Goal: Transaction & Acquisition: Purchase product/service

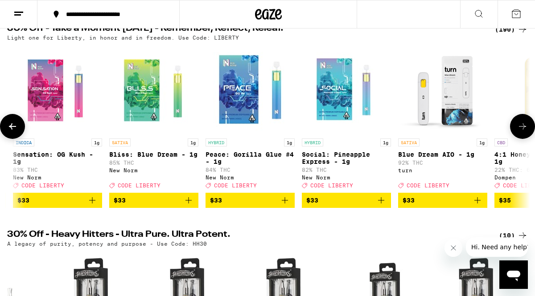
scroll to position [101, 0]
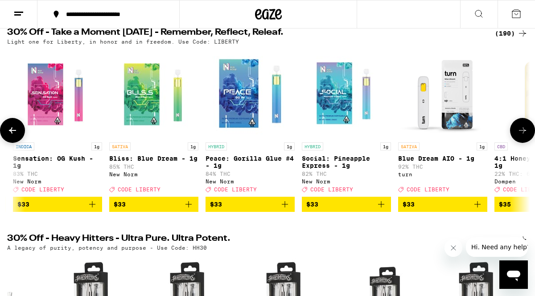
click at [92, 208] on icon "Add to bag" at bounding box center [92, 204] width 6 height 6
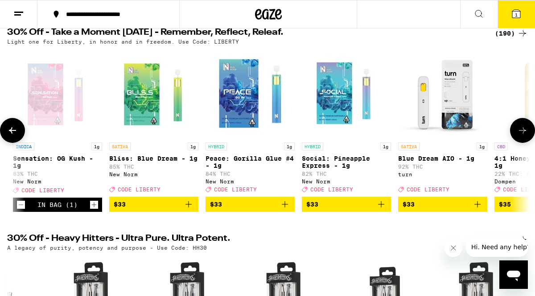
scroll to position [130, 0]
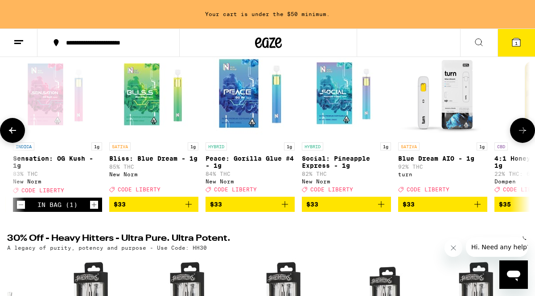
click at [188, 208] on icon "Add to bag" at bounding box center [188, 204] width 6 height 6
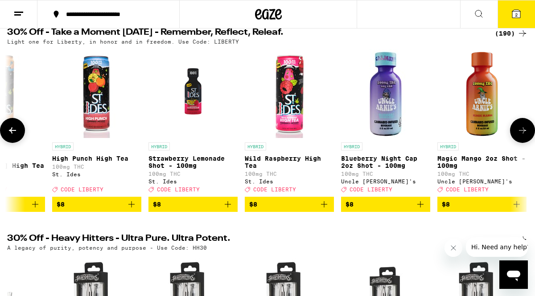
scroll to position [0, 2743]
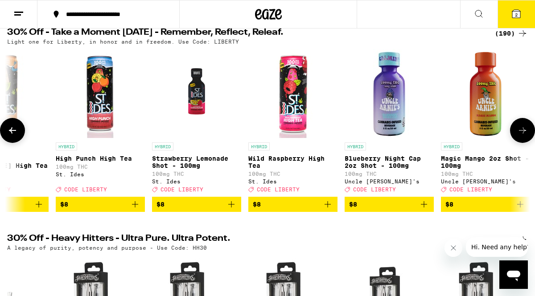
click at [298, 210] on span "$8" at bounding box center [293, 204] width 80 height 11
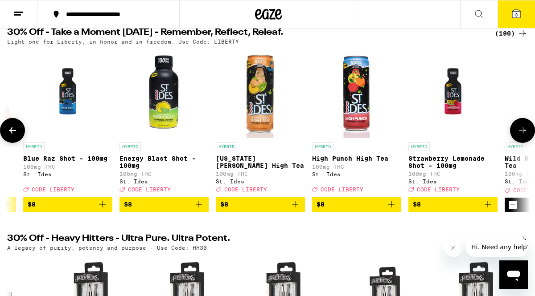
scroll to position [0, 2477]
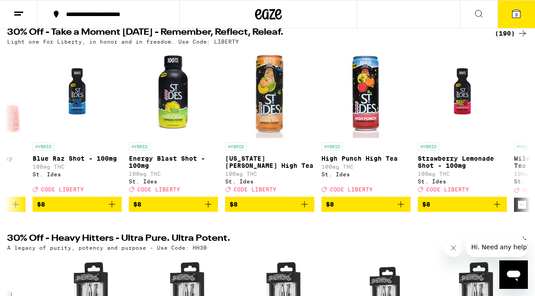
click at [516, 13] on span "3" at bounding box center [516, 14] width 3 height 5
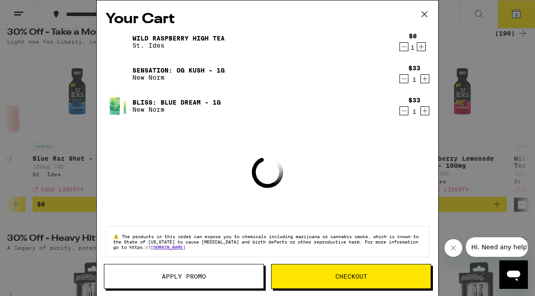
click at [200, 278] on span "Apply Promo" at bounding box center [184, 277] width 44 height 6
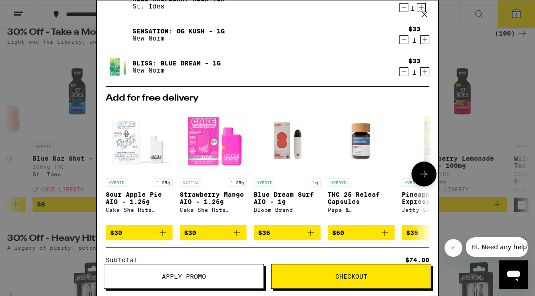
scroll to position [41, 0]
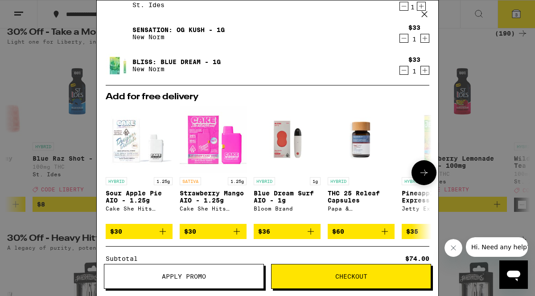
click at [164, 236] on icon "Add to bag" at bounding box center [162, 231] width 11 height 11
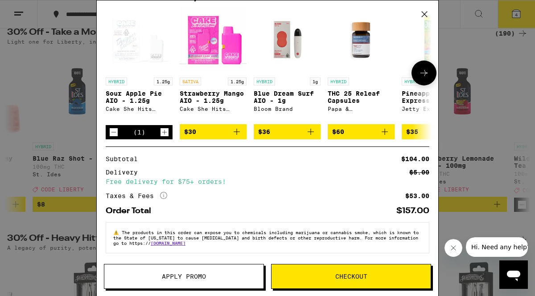
scroll to position [175, 0]
click at [203, 274] on span "Apply Promo" at bounding box center [184, 277] width 44 height 6
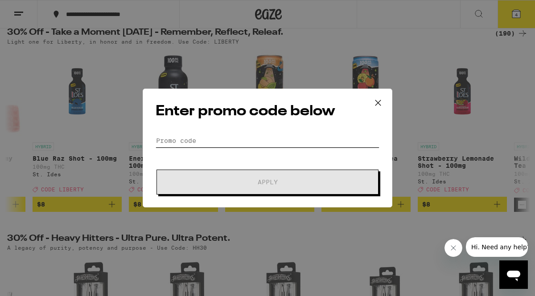
click at [236, 140] on input "Promo Code" at bounding box center [268, 140] width 224 height 13
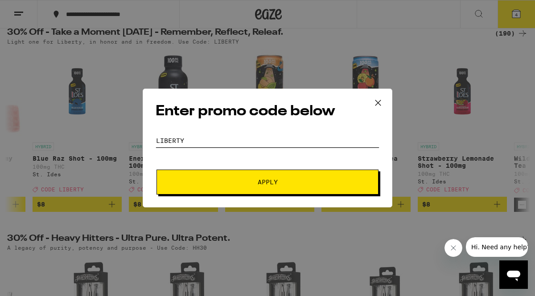
type input "liberty"
click at [250, 182] on span "Apply" at bounding box center [267, 182] width 160 height 6
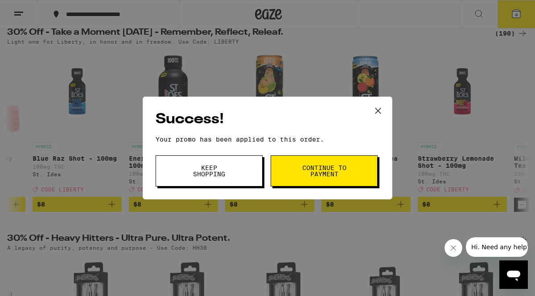
click at [250, 182] on button "Keep Shopping" at bounding box center [209, 171] width 107 height 31
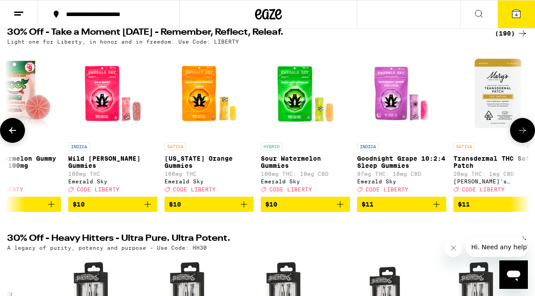
scroll to position [0, 3884]
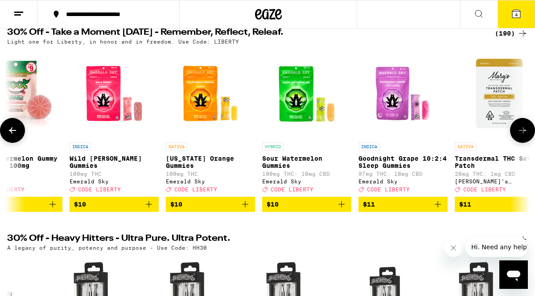
click at [339, 210] on icon "Add to bag" at bounding box center [341, 204] width 11 height 11
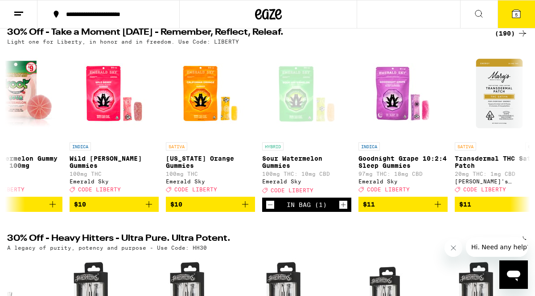
click at [513, 15] on icon at bounding box center [516, 14] width 8 height 8
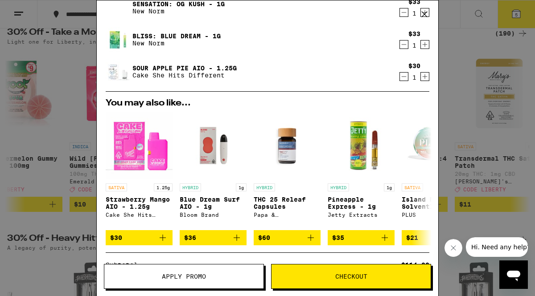
scroll to position [50, 0]
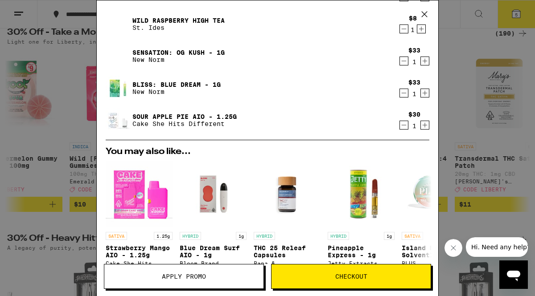
click at [404, 125] on icon "Decrement" at bounding box center [404, 125] width 8 height 11
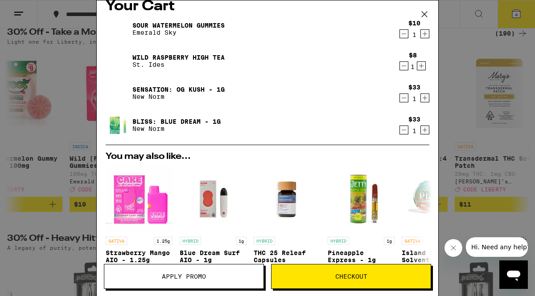
scroll to position [12, 0]
click at [401, 68] on icon "Decrement" at bounding box center [404, 66] width 8 height 11
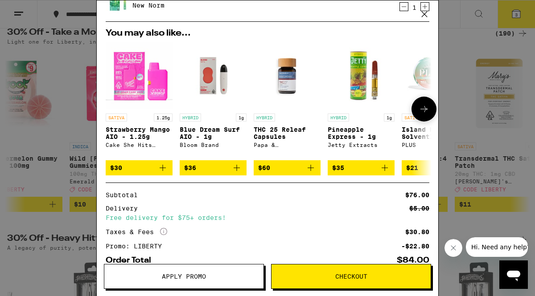
scroll to position [160, 0]
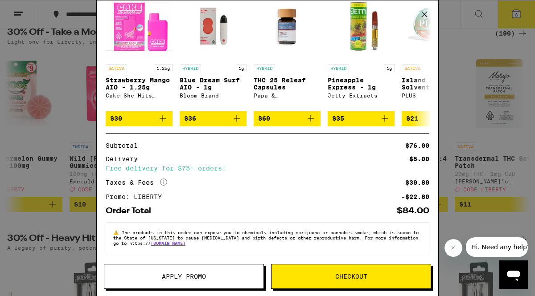
click at [354, 270] on button "Checkout" at bounding box center [351, 276] width 160 height 25
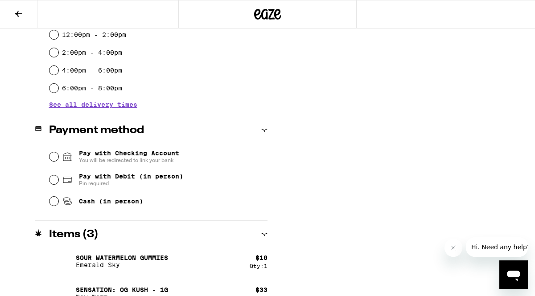
scroll to position [286, 0]
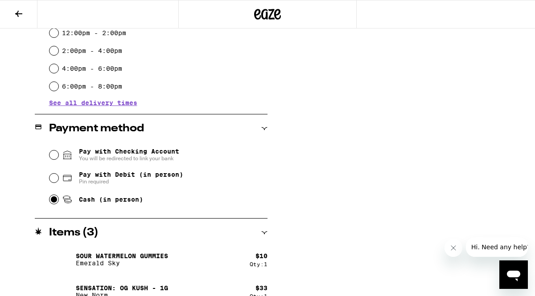
click at [54, 203] on input "Cash (in person)" at bounding box center [53, 199] width 9 height 9
radio input "true"
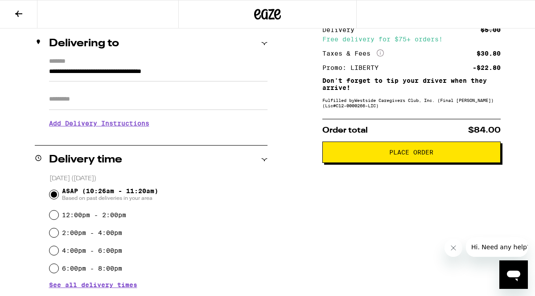
scroll to position [106, 0]
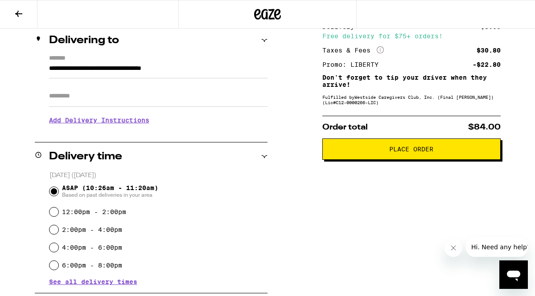
click at [420, 157] on button "Place Order" at bounding box center [411, 149] width 178 height 21
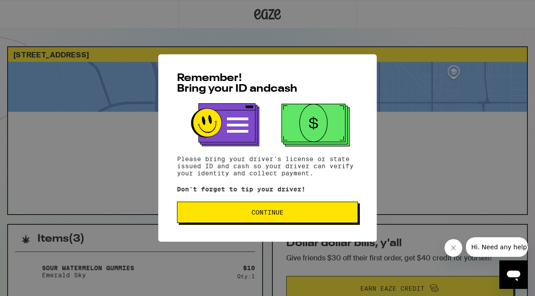
click at [263, 208] on button "Continue" at bounding box center [267, 212] width 181 height 21
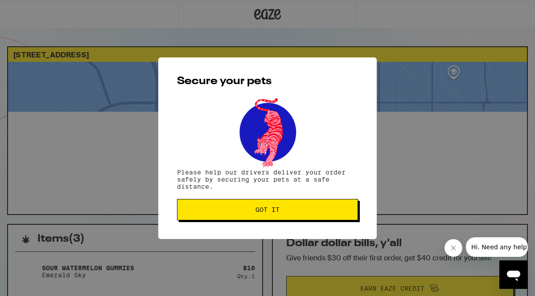
click at [263, 208] on span "Got it" at bounding box center [267, 210] width 24 height 6
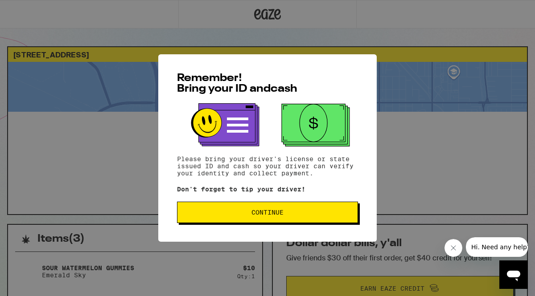
click at [281, 219] on button "Continue" at bounding box center [267, 212] width 181 height 21
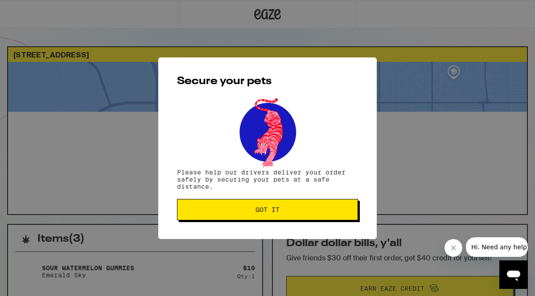
click at [281, 219] on button "Got it" at bounding box center [267, 209] width 181 height 21
